Goal: Task Accomplishment & Management: Manage account settings

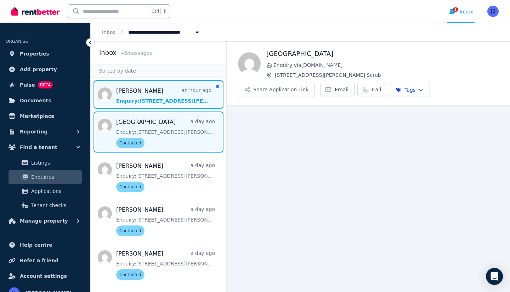
click at [146, 96] on span "Message list" at bounding box center [159, 94] width 136 height 28
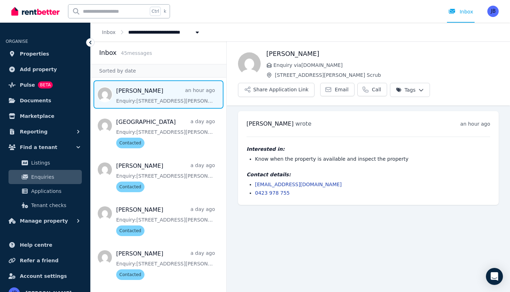
click at [401, 91] on html "**********" at bounding box center [255, 146] width 510 height 292
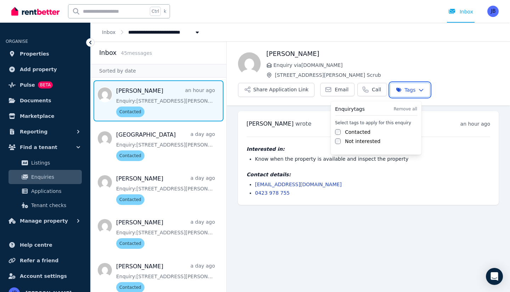
click at [32, 53] on html "**********" at bounding box center [255, 146] width 510 height 292
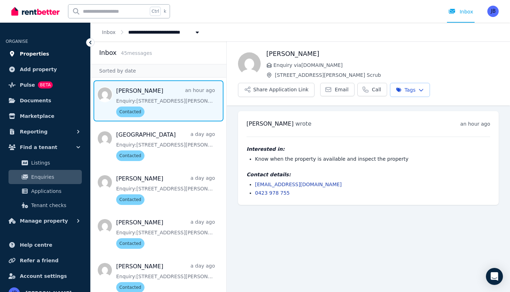
click at [32, 53] on span "Properties" at bounding box center [34, 54] width 29 height 8
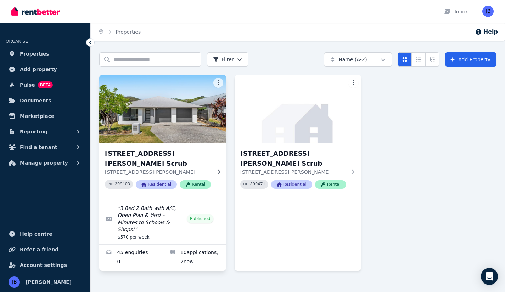
click at [172, 118] on img at bounding box center [162, 109] width 133 height 72
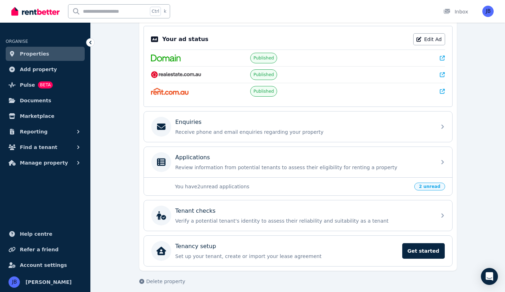
scroll to position [147, 0]
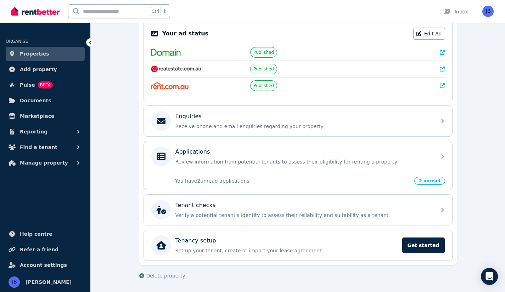
click at [220, 180] on p "You have 2 unread applications" at bounding box center [292, 180] width 235 height 7
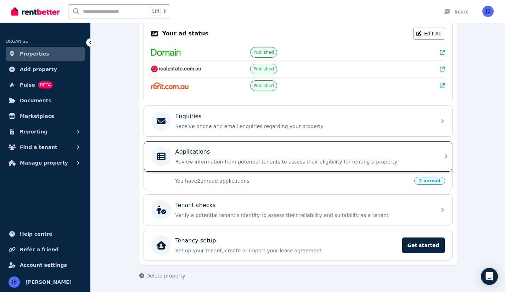
click at [229, 154] on div "Applications" at bounding box center [303, 152] width 256 height 8
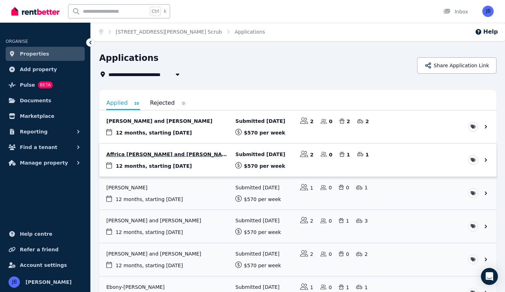
click at [201, 150] on link "View application: Affrica Devlin and Savannah Rae" at bounding box center [297, 160] width 397 height 33
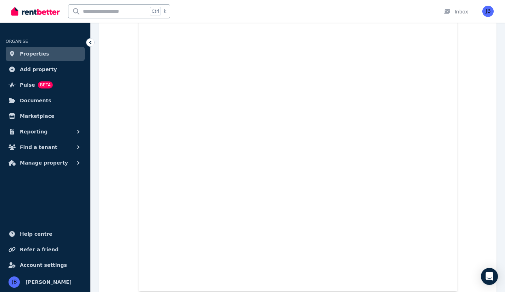
scroll to position [9551, 0]
click at [33, 57] on span "Properties" at bounding box center [34, 54] width 29 height 8
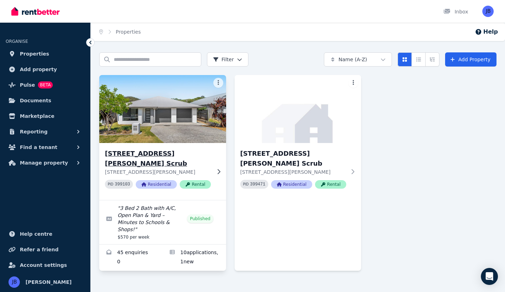
click at [178, 125] on img at bounding box center [162, 109] width 133 height 72
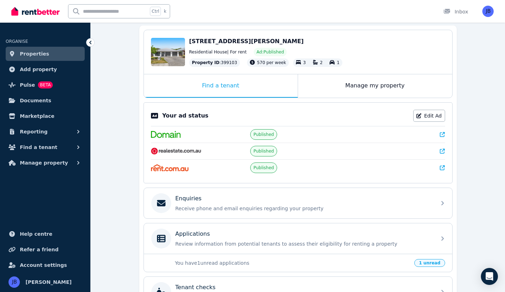
scroll to position [67, 0]
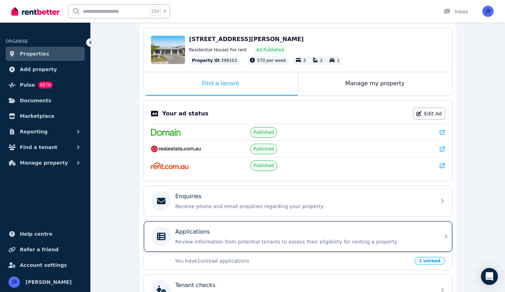
click at [214, 229] on div "Applications" at bounding box center [303, 232] width 256 height 8
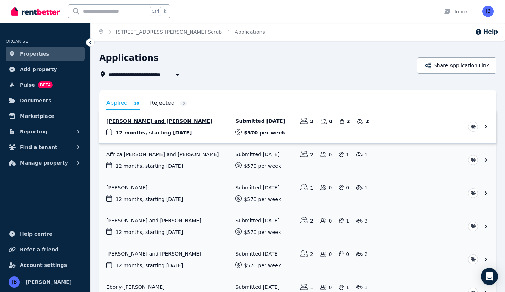
click at [209, 129] on link "View application: Melissa Hughes and Matthew Hughes" at bounding box center [297, 126] width 397 height 33
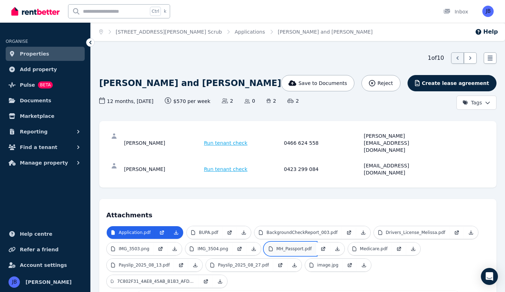
click at [289, 246] on p "MH_Passport.pdf" at bounding box center [293, 249] width 35 height 6
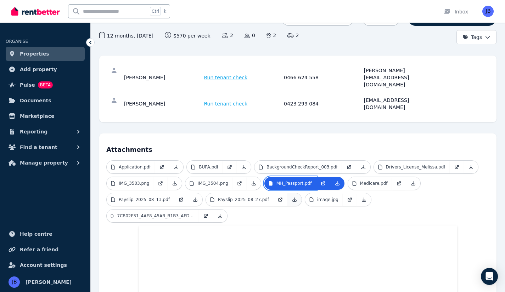
scroll to position [65, 0]
click at [371, 177] on link "Medicare.pdf" at bounding box center [370, 183] width 44 height 13
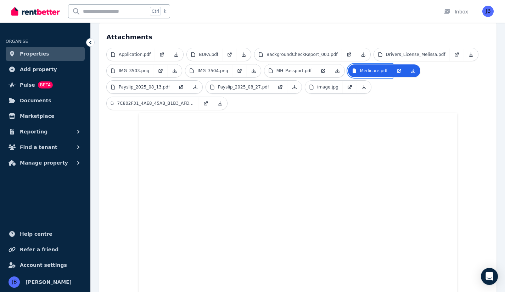
scroll to position [178, 0]
click at [324, 81] on link "image.jpg" at bounding box center [324, 87] width 38 height 13
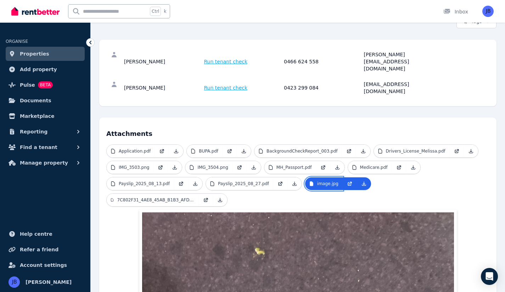
scroll to position [81, 0]
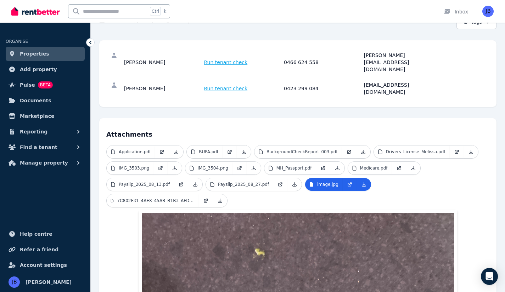
click at [42, 51] on span "Properties" at bounding box center [34, 54] width 29 height 8
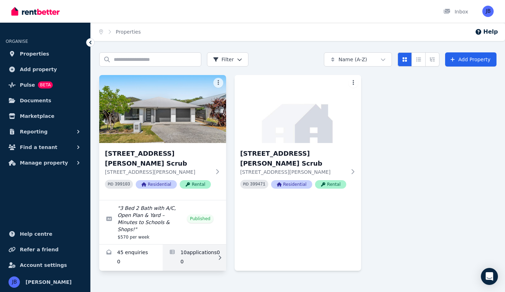
click at [195, 245] on link "Applications for 1/10 Roselea Ave, Bahrs Scrub" at bounding box center [194, 258] width 63 height 26
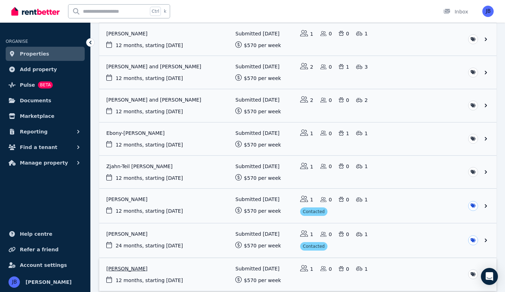
scroll to position [110, 0]
